Goal: Check status: Check status

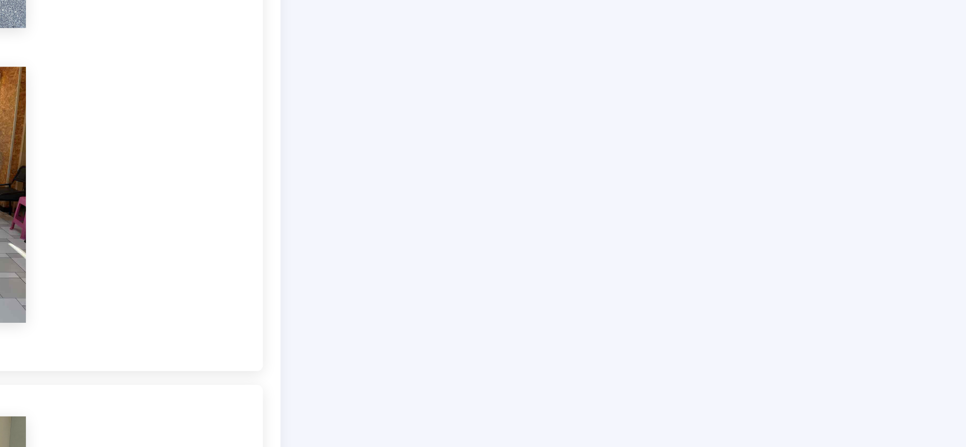
scroll to position [270, 0]
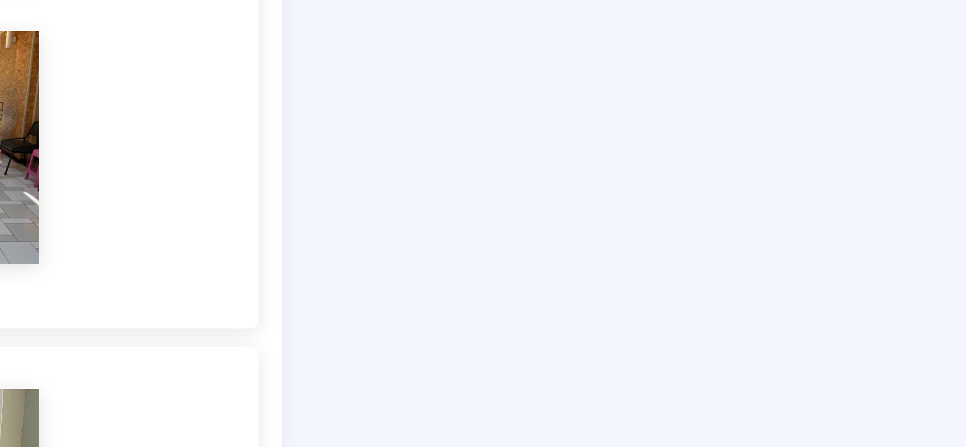
drag, startPoint x: 421, startPoint y: 395, endPoint x: 660, endPoint y: 393, distance: 238.9
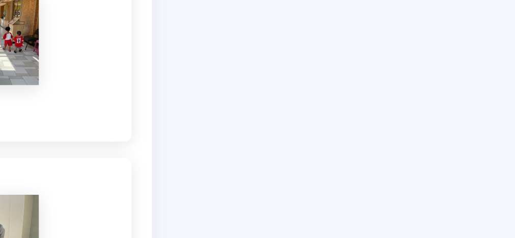
scroll to position [270, 0]
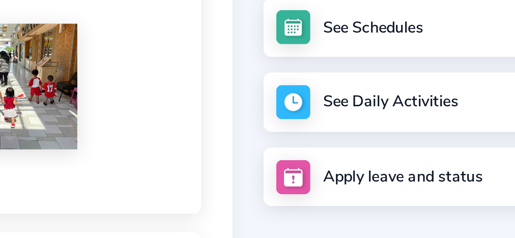
drag, startPoint x: 296, startPoint y: 203, endPoint x: 324, endPoint y: 200, distance: 28.1
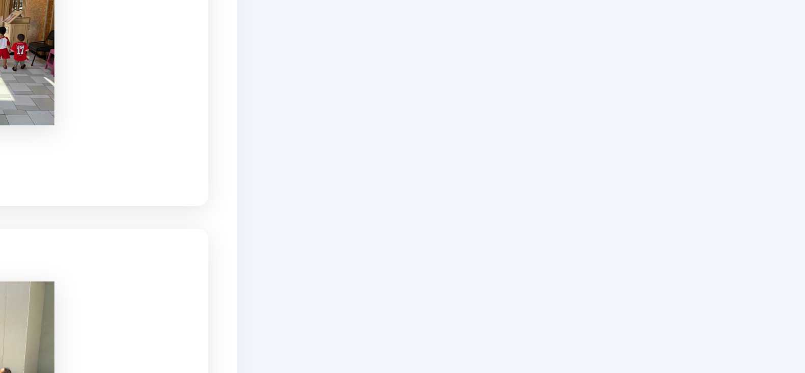
scroll to position [269, 0]
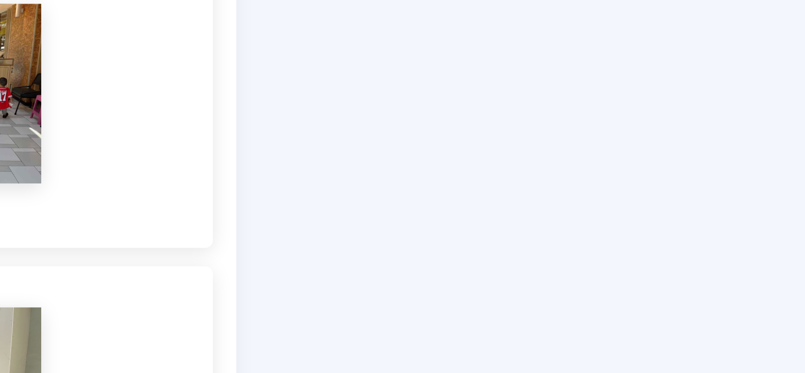
drag, startPoint x: 460, startPoint y: 323, endPoint x: 386, endPoint y: 322, distance: 74.4
drag, startPoint x: 327, startPoint y: 324, endPoint x: 328, endPoint y: 302, distance: 22.4
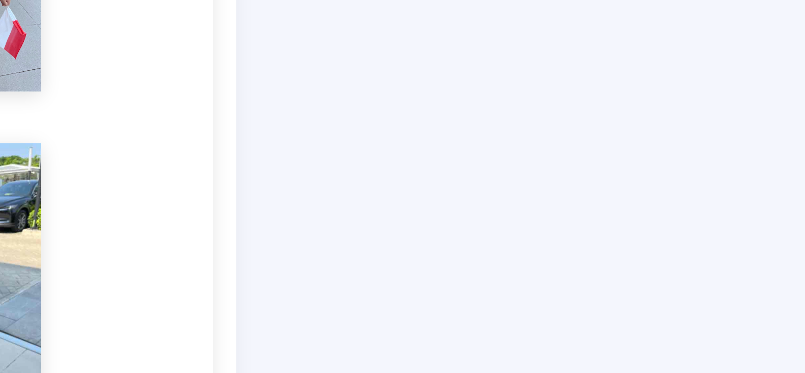
scroll to position [726, 0]
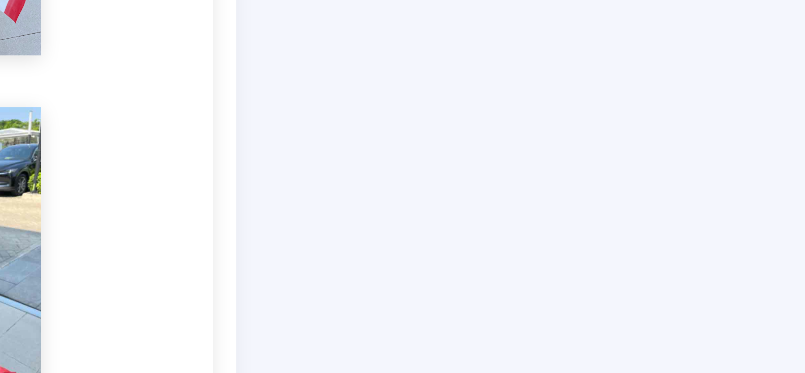
drag, startPoint x: 437, startPoint y: 288, endPoint x: 490, endPoint y: 286, distance: 53.5
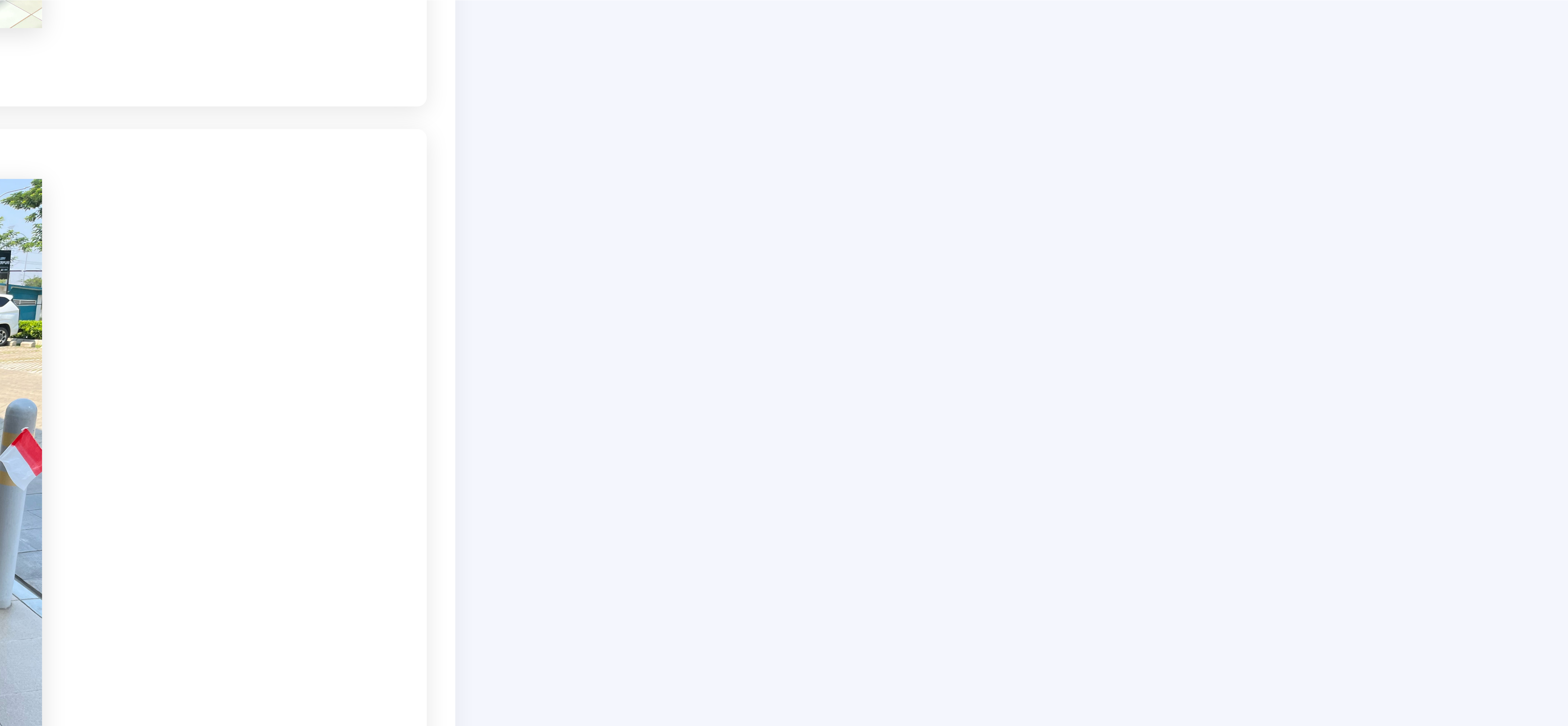
scroll to position [442, 0]
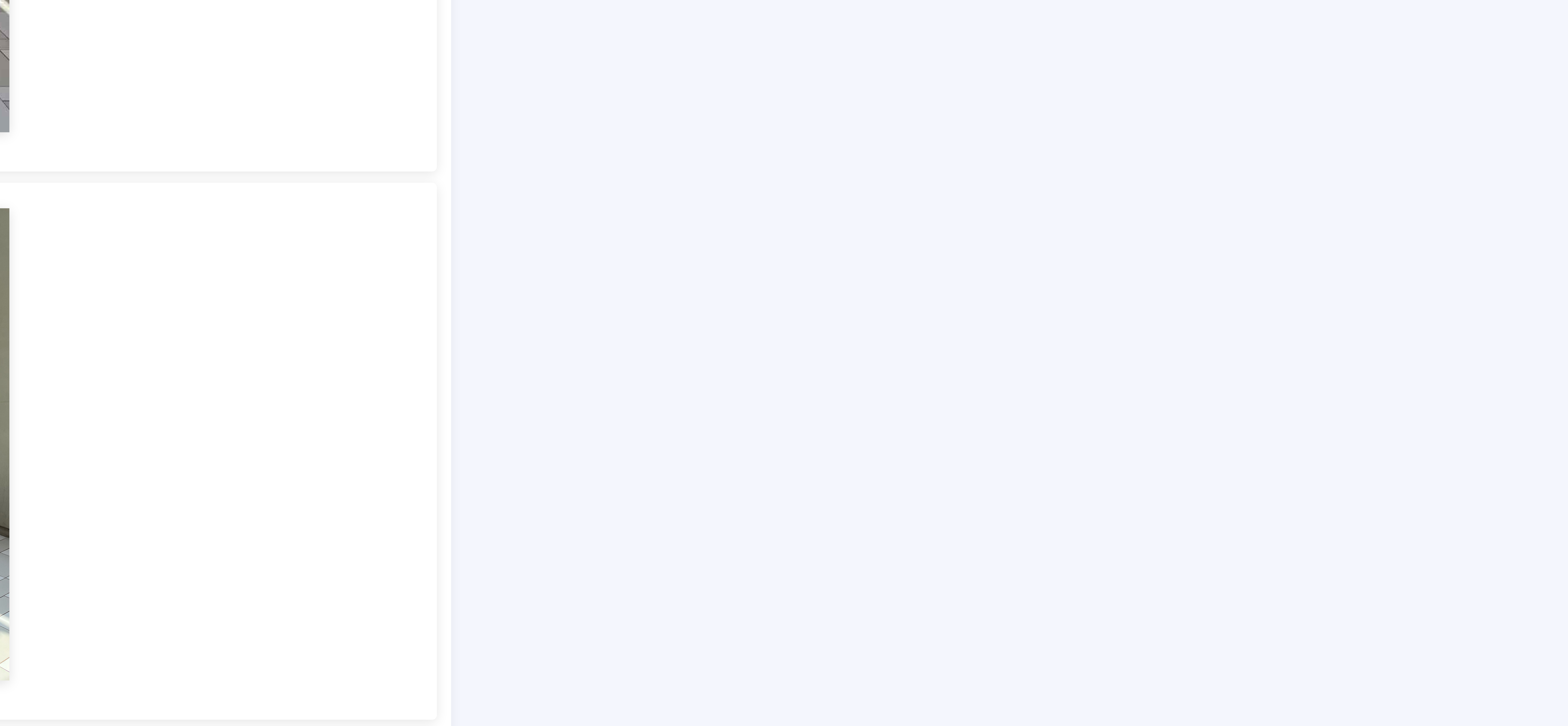
drag, startPoint x: 1303, startPoint y: 425, endPoint x: 1283, endPoint y: 367, distance: 61.4
drag, startPoint x: 915, startPoint y: 381, endPoint x: 883, endPoint y: 351, distance: 43.9
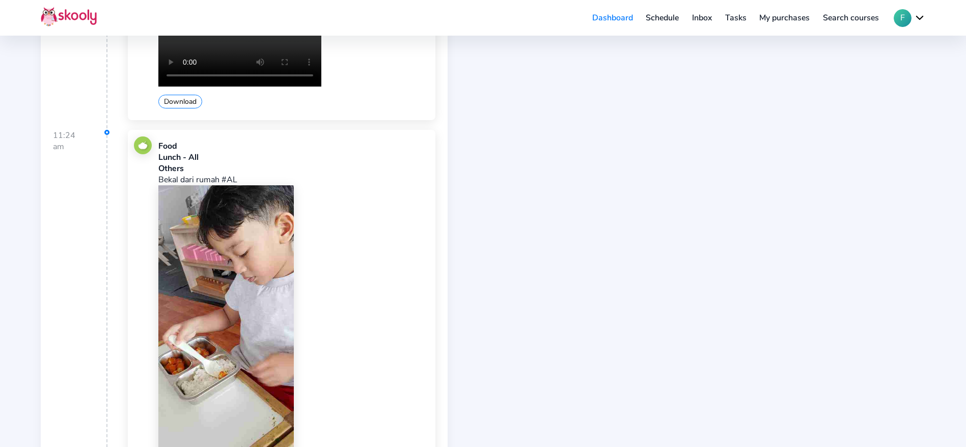
scroll to position [2925, 0]
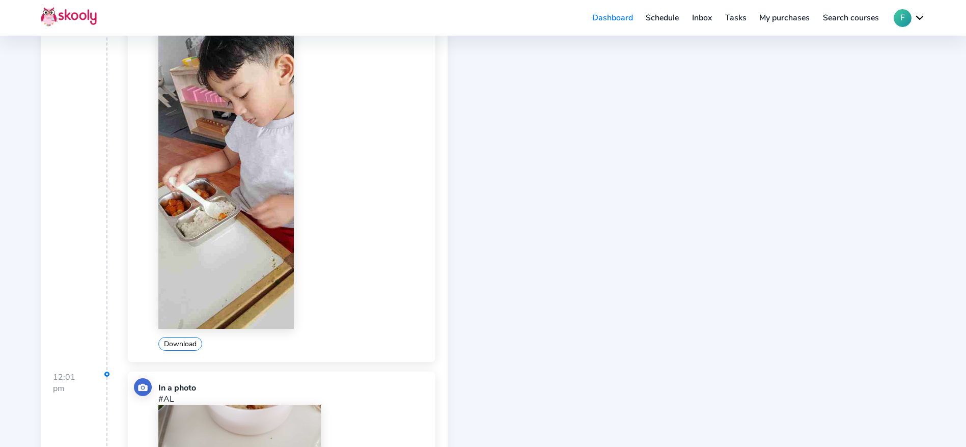
click at [267, 232] on img at bounding box center [225, 178] width 135 height 302
click at [203, 167] on img at bounding box center [225, 178] width 135 height 302
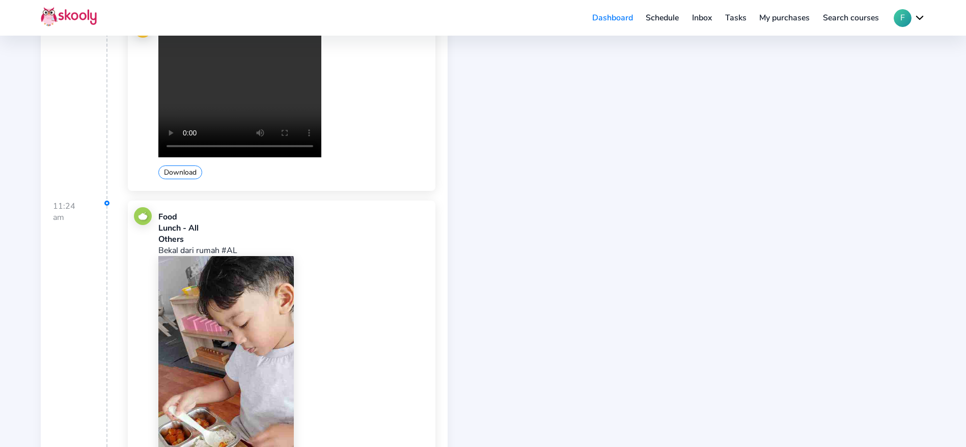
scroll to position [2848, 0]
